Goal: Navigation & Orientation: Find specific page/section

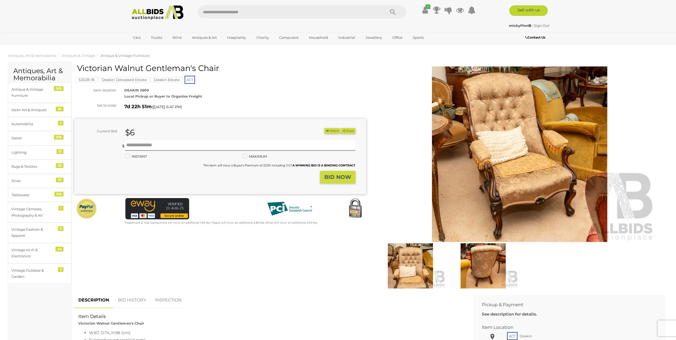
click at [118, 79] on mark "Deakin Deceased Estate" at bounding box center [124, 79] width 51 height 5
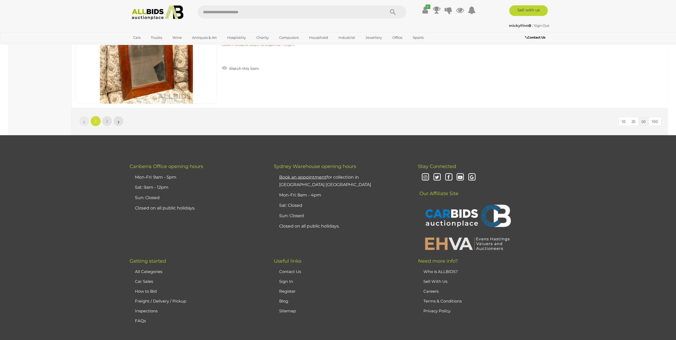
scroll to position [5100, 0]
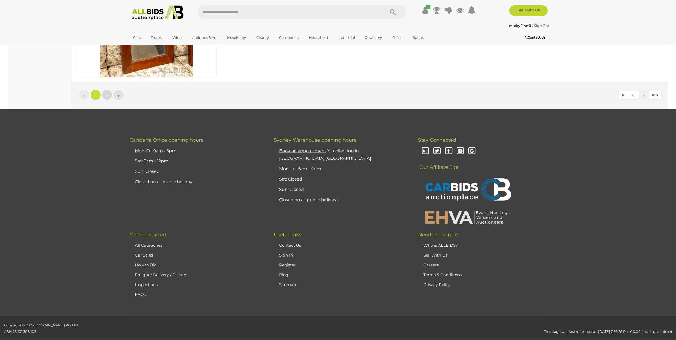
click at [107, 92] on span "2" at bounding box center [107, 94] width 2 height 5
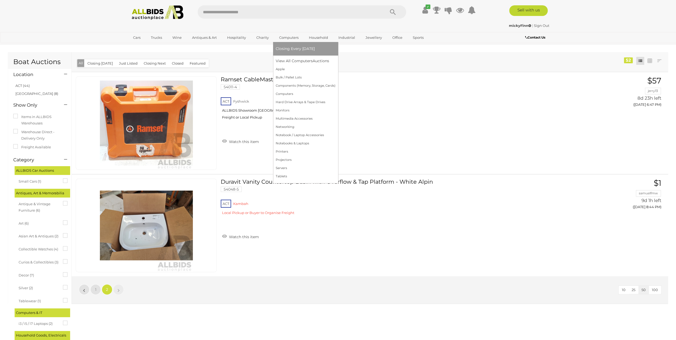
click at [287, 38] on link "Computers" at bounding box center [289, 37] width 26 height 9
click at [286, 168] on link "Servers" at bounding box center [306, 168] width 60 height 8
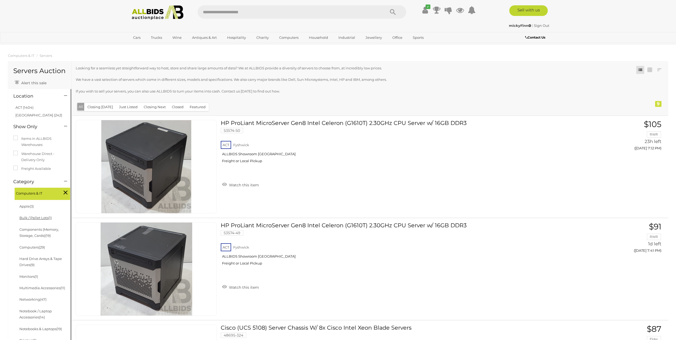
click at [30, 216] on link "Bulk / Pallet Lots (1)" at bounding box center [35, 217] width 32 height 4
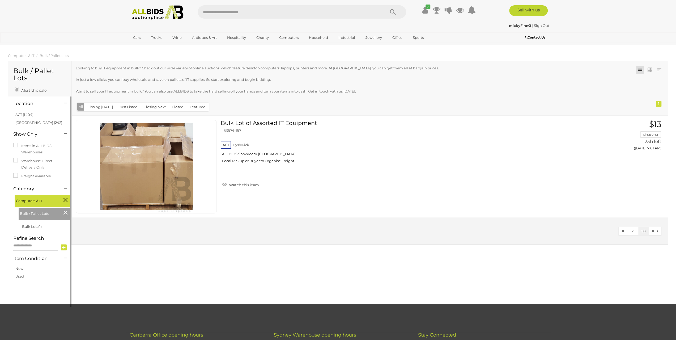
click at [66, 214] on icon at bounding box center [65, 212] width 4 height 7
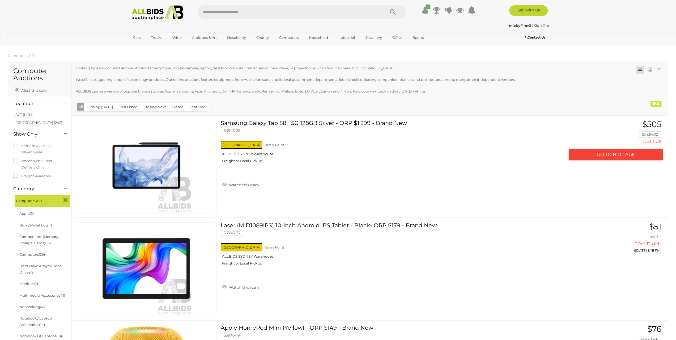
click at [386, 167] on div "NSW Taren Point ALLBIDS SYDNEY Warehouse Freight or Local Pickup" at bounding box center [393, 153] width 344 height 27
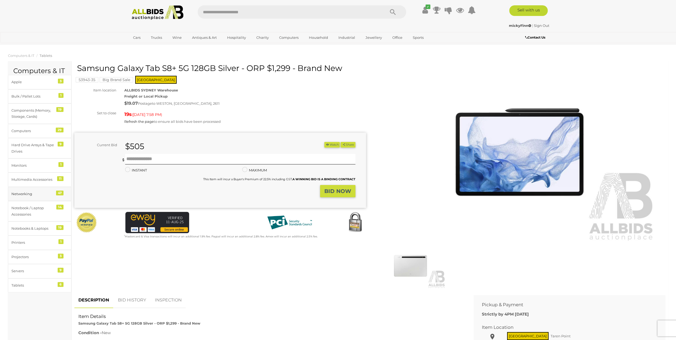
click at [30, 188] on link "Networking 47" at bounding box center [39, 194] width 63 height 14
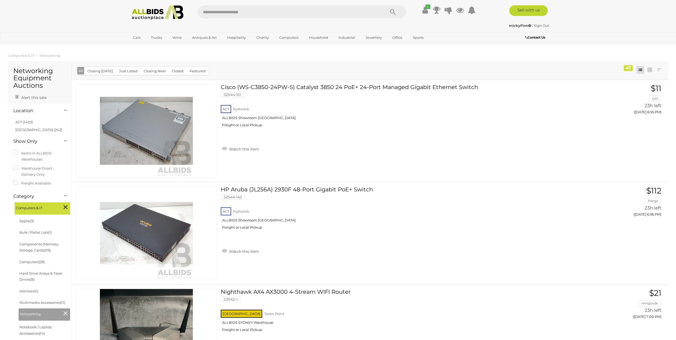
click at [552, 171] on div "Cisco (WS-C3850-24PW-S) Catalyst 3850 24 PoE+ 24-Port Managed Gigabit Ethernet …" at bounding box center [370, 130] width 604 height 101
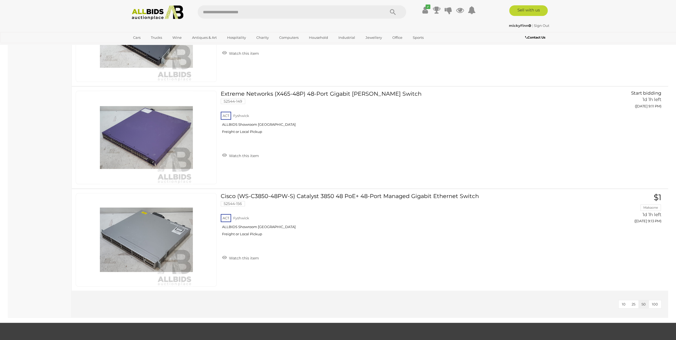
scroll to position [4619, 0]
